Goal: Information Seeking & Learning: Learn about a topic

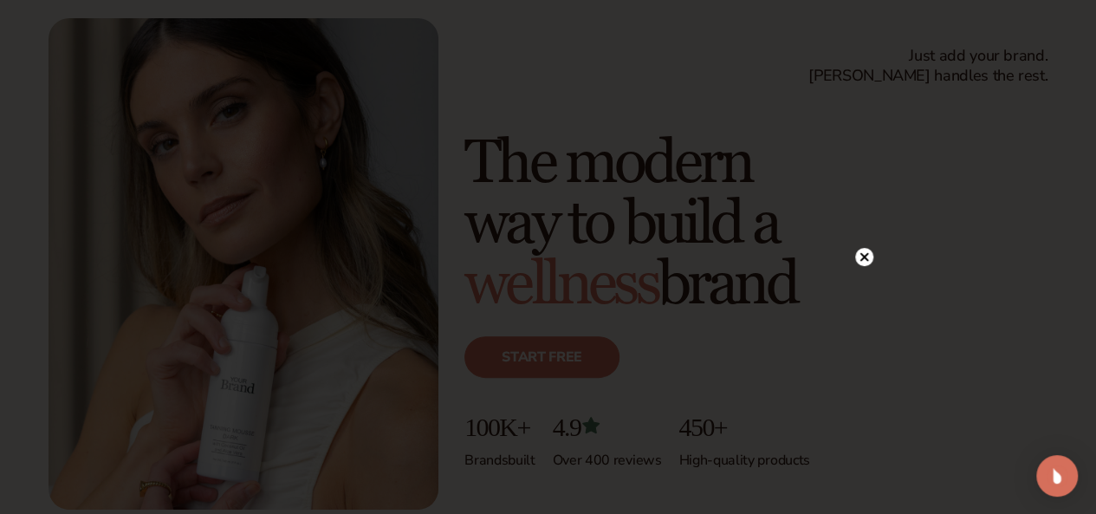
scroll to position [260, 0]
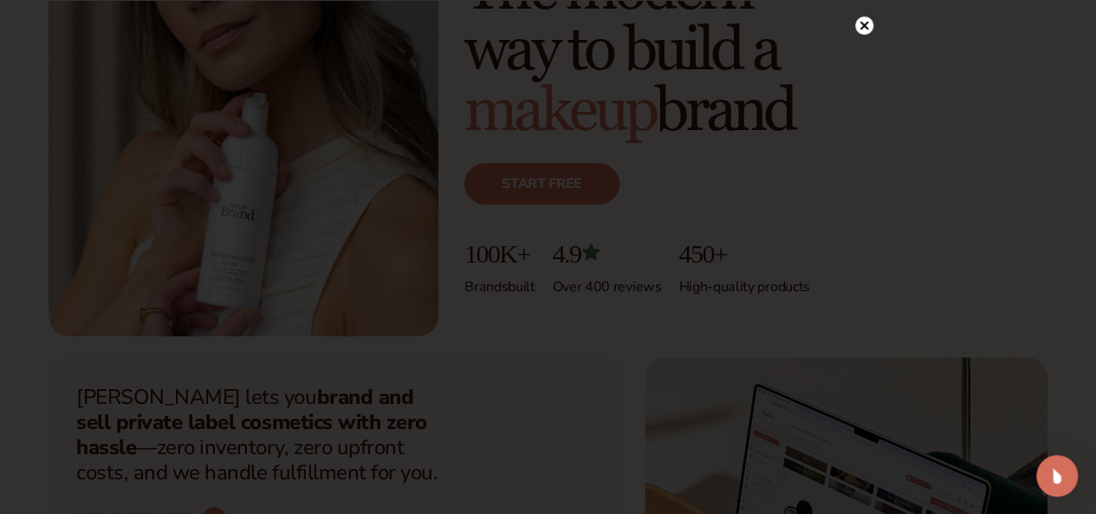
click at [869, 23] on circle at bounding box center [864, 25] width 18 height 18
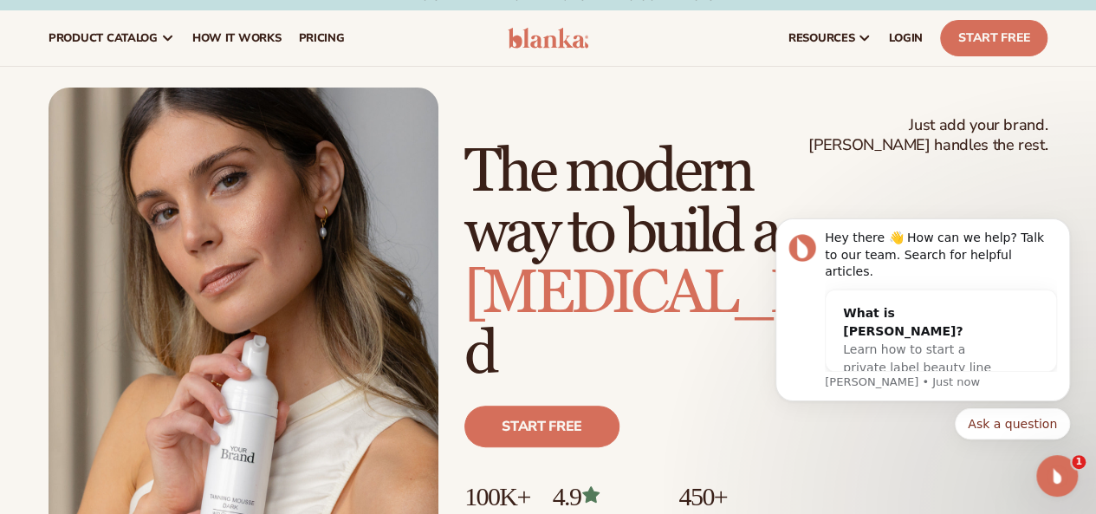
scroll to position [9, 0]
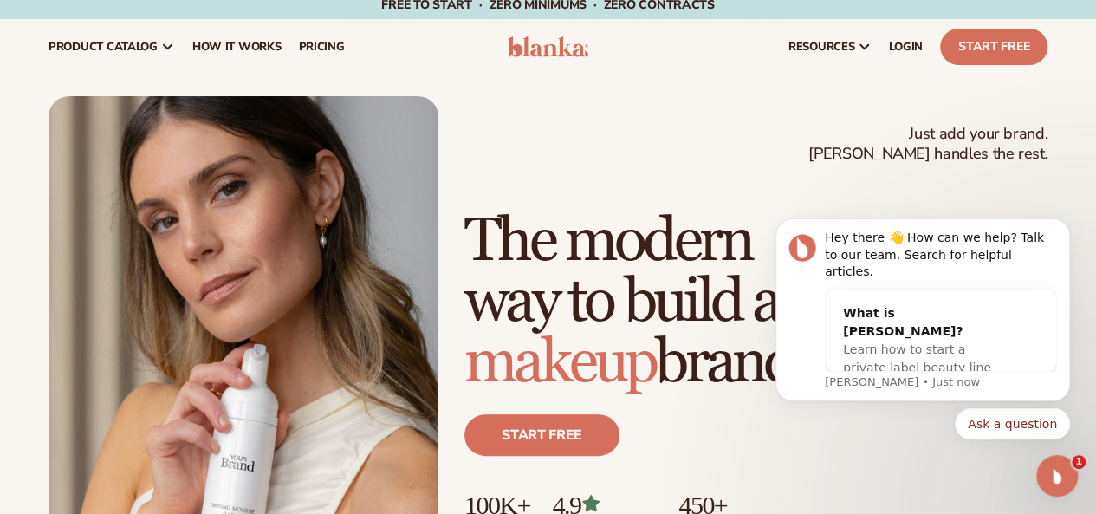
click at [556, 48] on img at bounding box center [548, 46] width 81 height 21
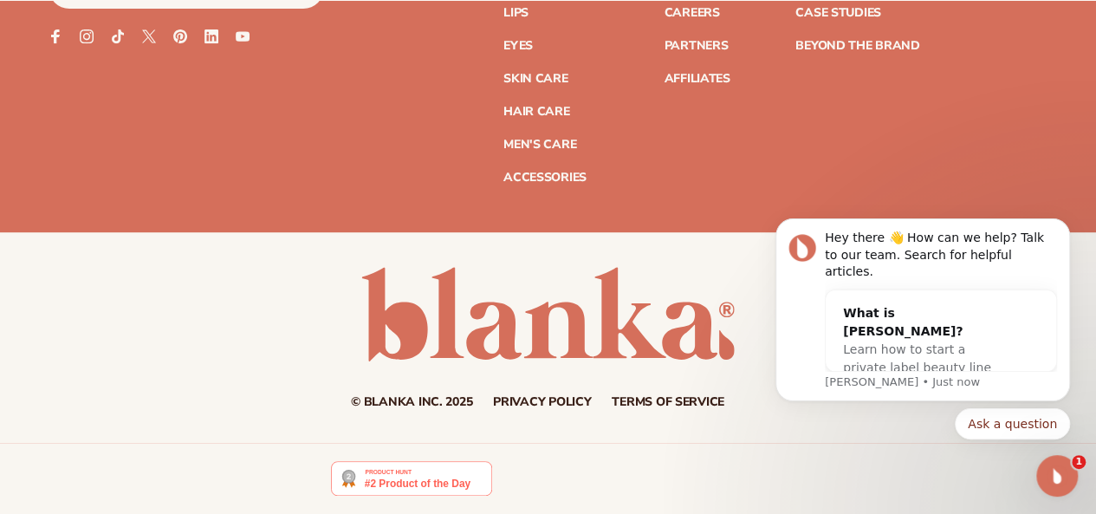
scroll to position [6633, 0]
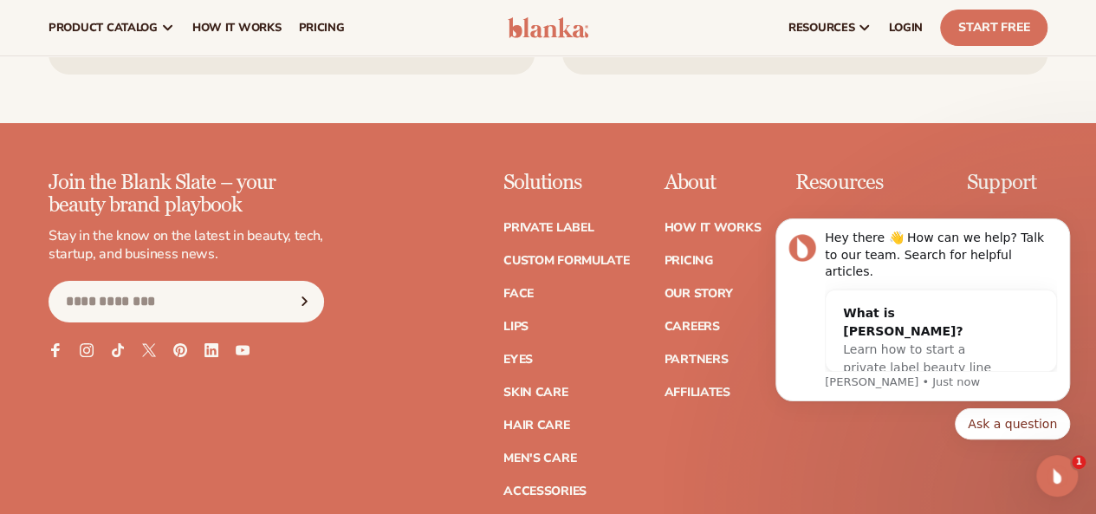
click at [664, 194] on p "About" at bounding box center [712, 183] width 97 height 23
click at [664, 300] on link "Our Story" at bounding box center [698, 294] width 68 height 12
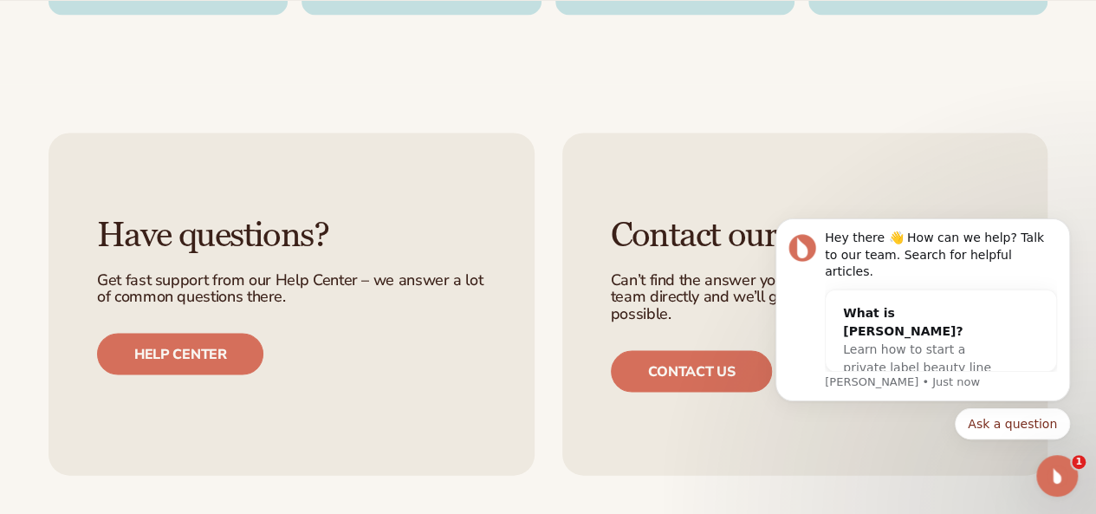
scroll to position [4918, 0]
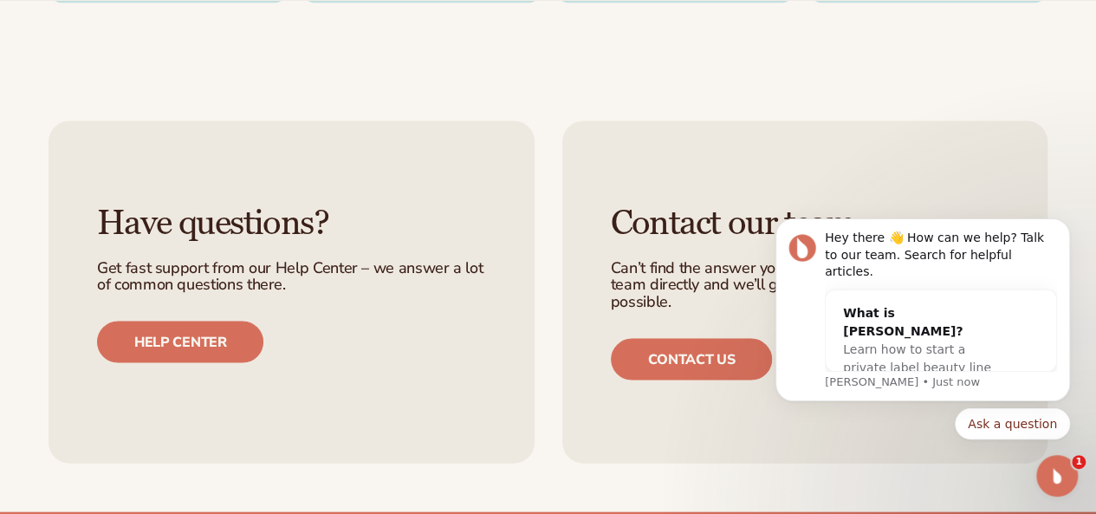
drag, startPoint x: 363, startPoint y: 400, endPoint x: 441, endPoint y: 406, distance: 78.2
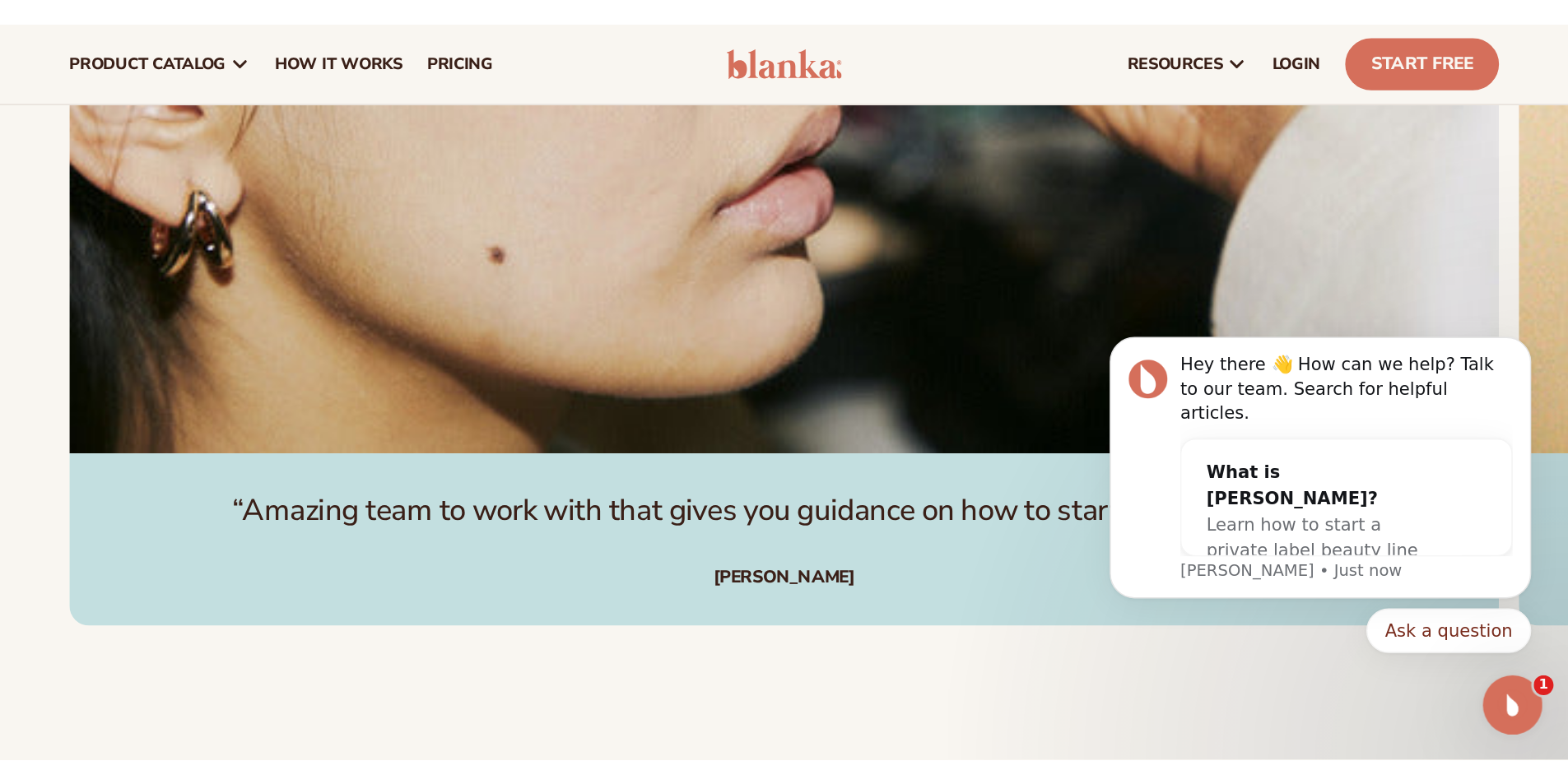
scroll to position [4661, 0]
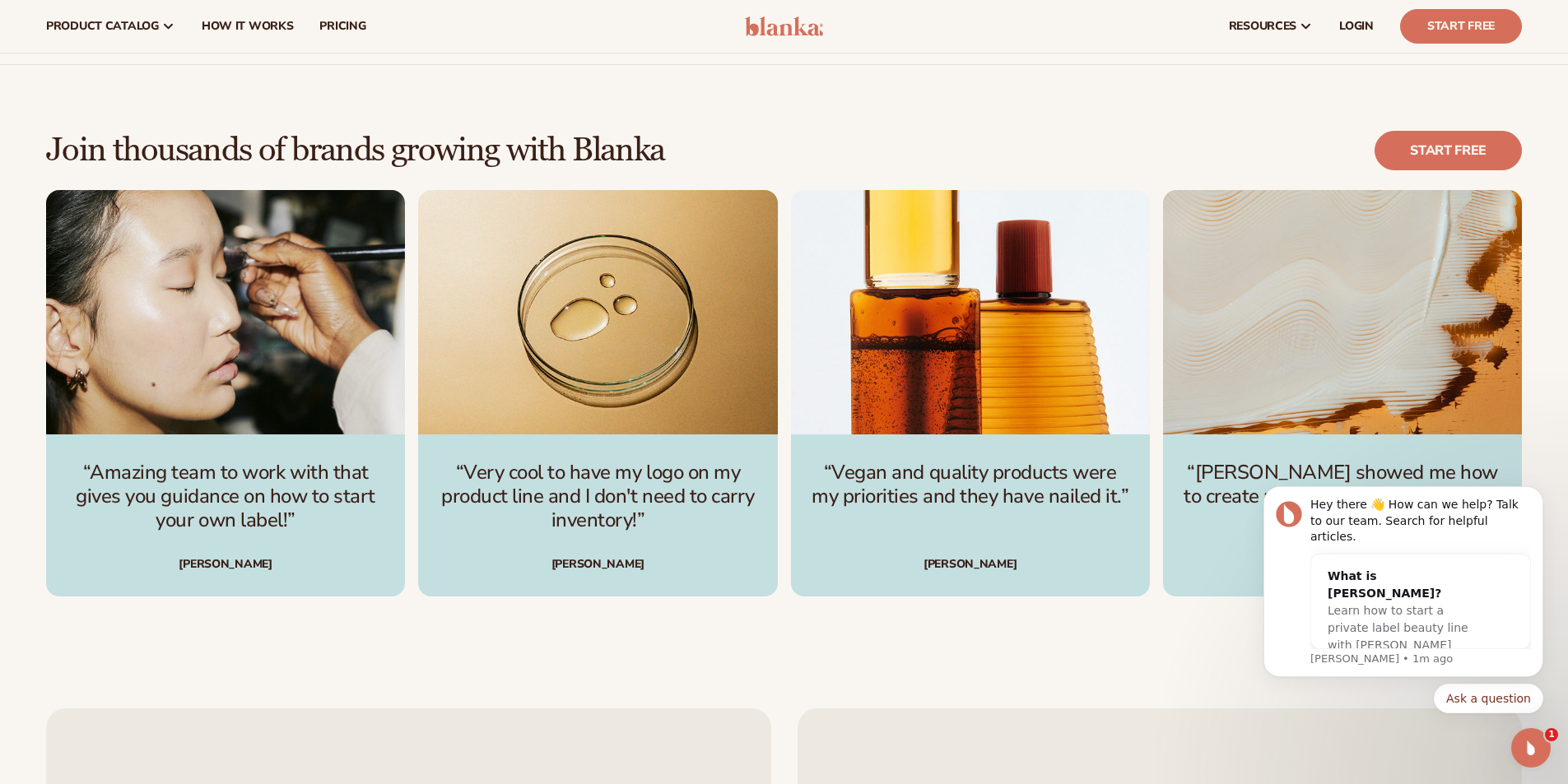
click at [767, 487] on div "Join thousands of brands growing with Blanka Start free “Amazing team to work w…" at bounding box center [784, 363] width 1568 height 597
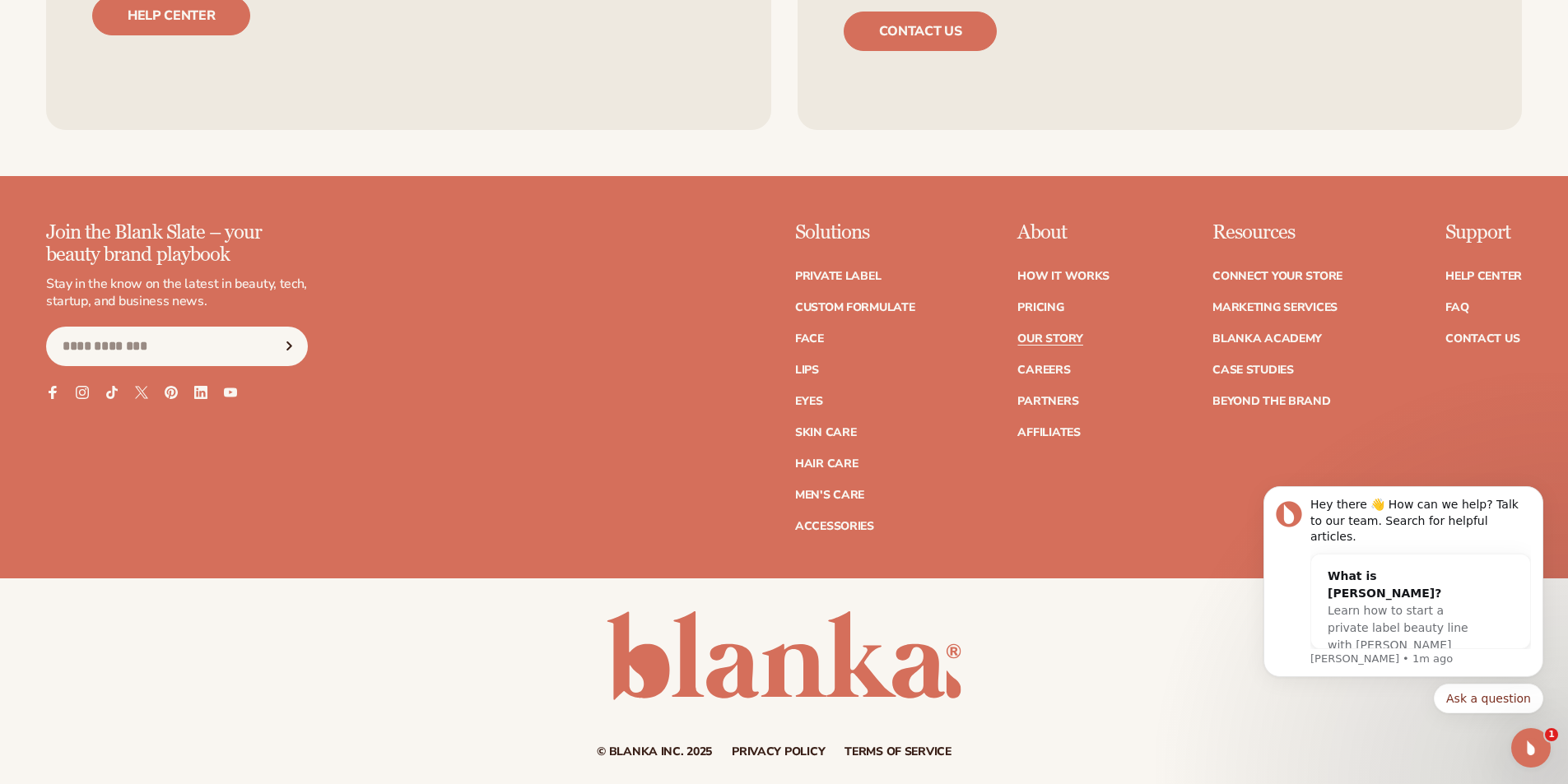
scroll to position [5597, 0]
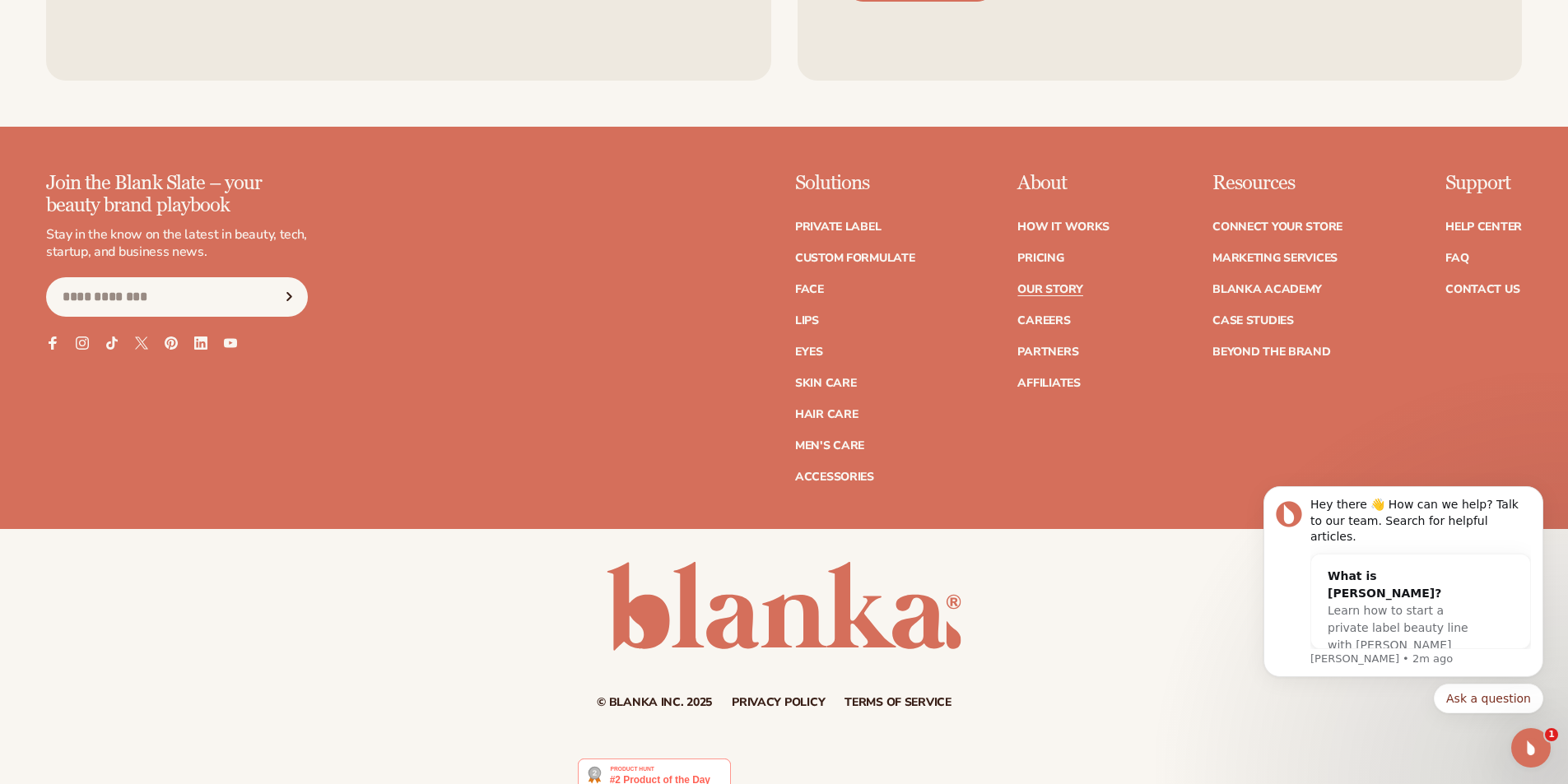
click at [1040, 487] on div "© Blanka Inc. 2025 Privacy policy Terms of service Contact information" at bounding box center [784, 635] width 1568 height 147
click at [1040, 221] on link "Help Center" at bounding box center [1483, 227] width 77 height 11
click at [1473, 284] on link "Contact Us" at bounding box center [1483, 289] width 74 height 11
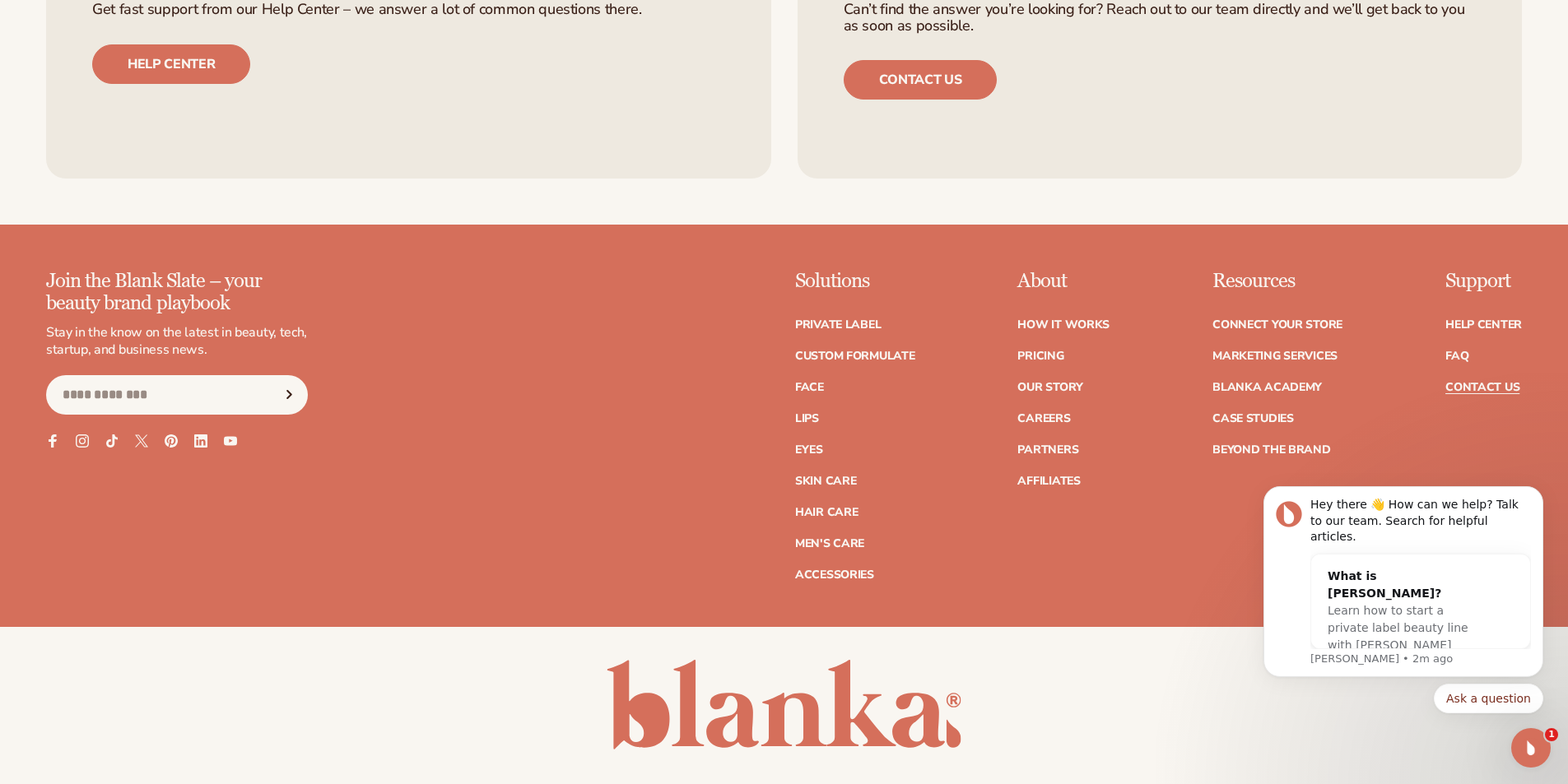
scroll to position [1394, 0]
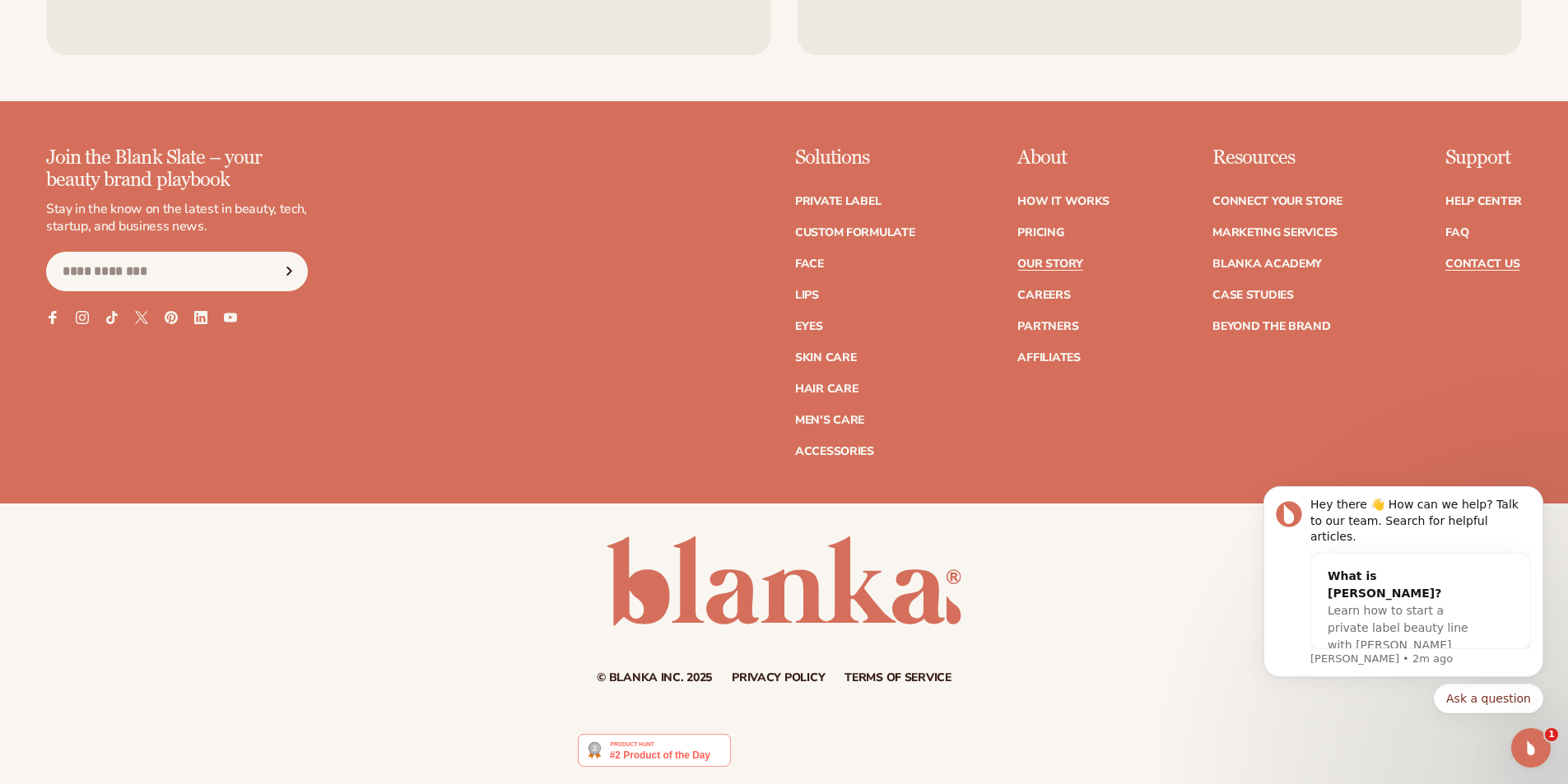
click at [1047, 259] on link "Our Story" at bounding box center [1049, 264] width 65 height 11
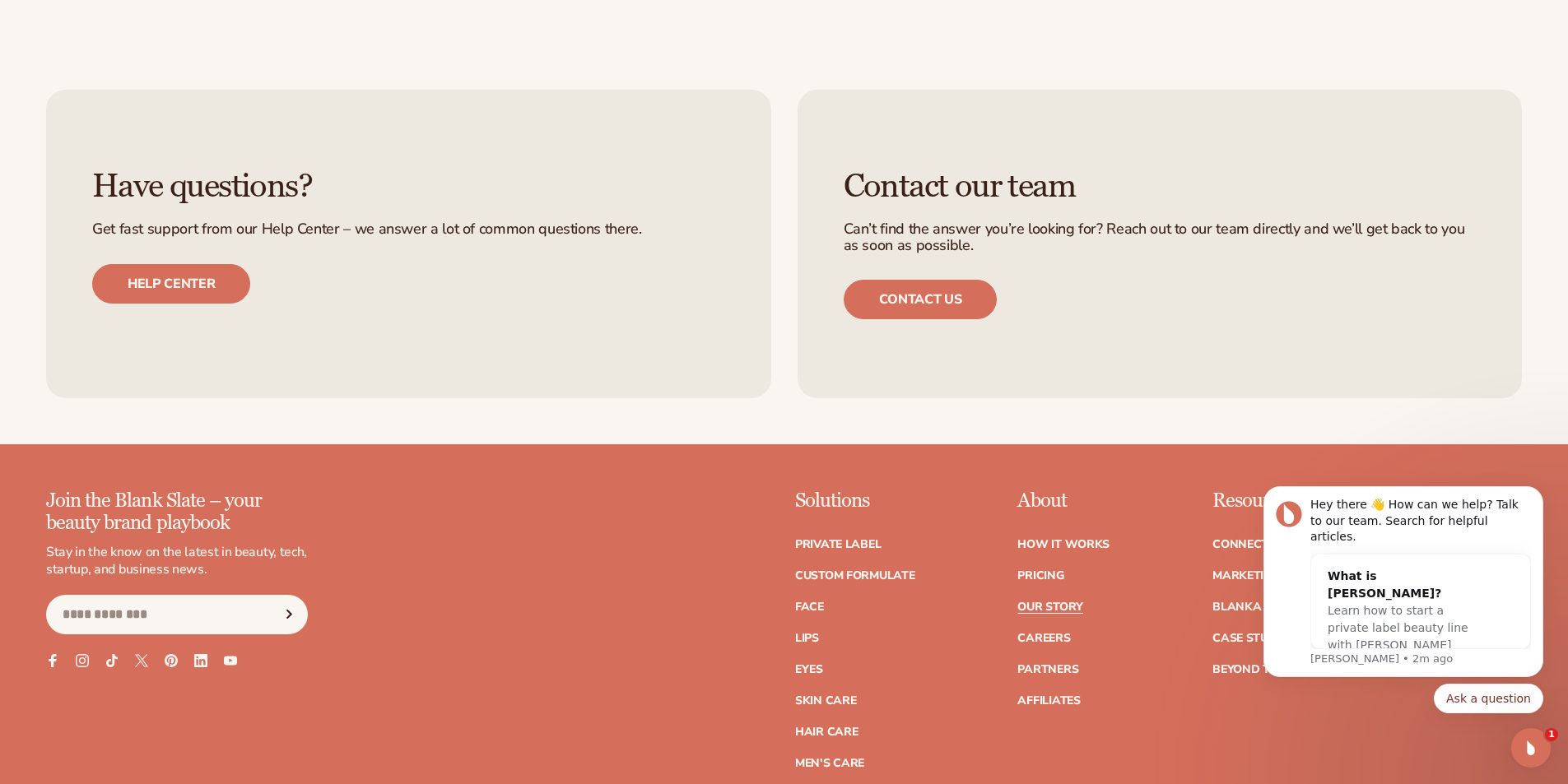
scroll to position [5347, 0]
